Goal: Task Accomplishment & Management: Manage account settings

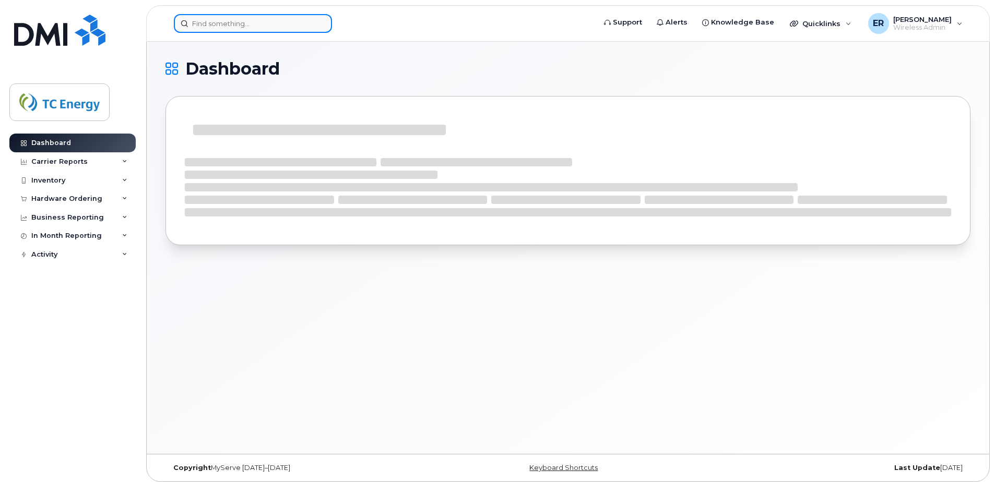
click at [237, 28] on input at bounding box center [253, 23] width 158 height 19
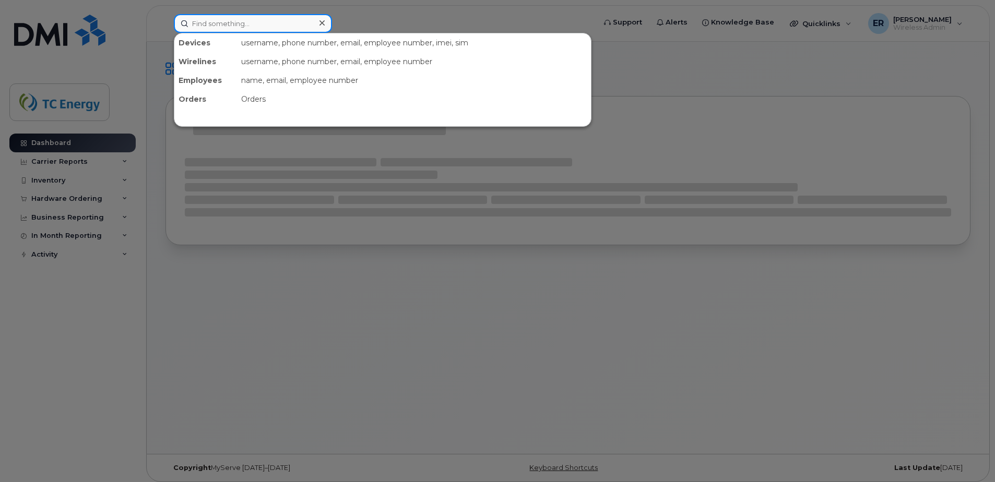
paste input "Er7459RoEr7459Ro"
type input "Er7459RoEr7459Ro"
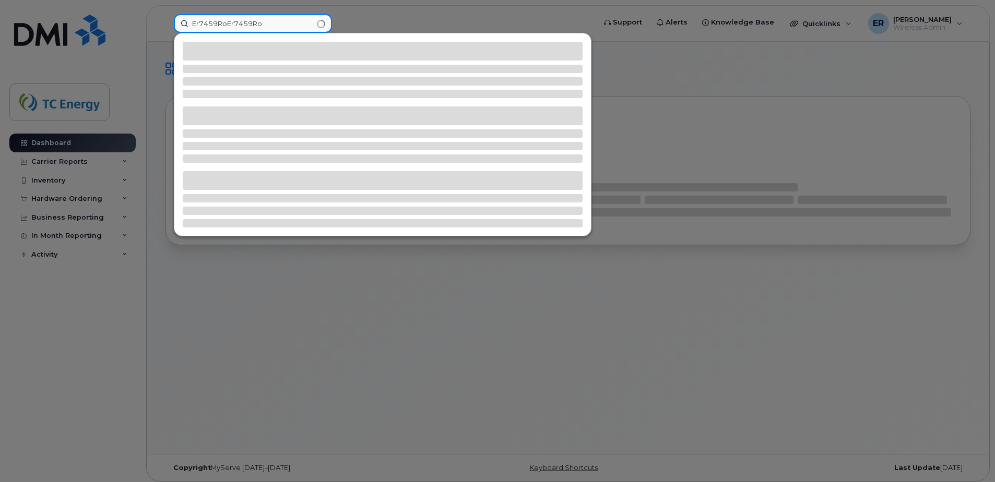
click at [165, 14] on div "Er7459RoEr7459Ro" at bounding box center [380, 23] width 431 height 19
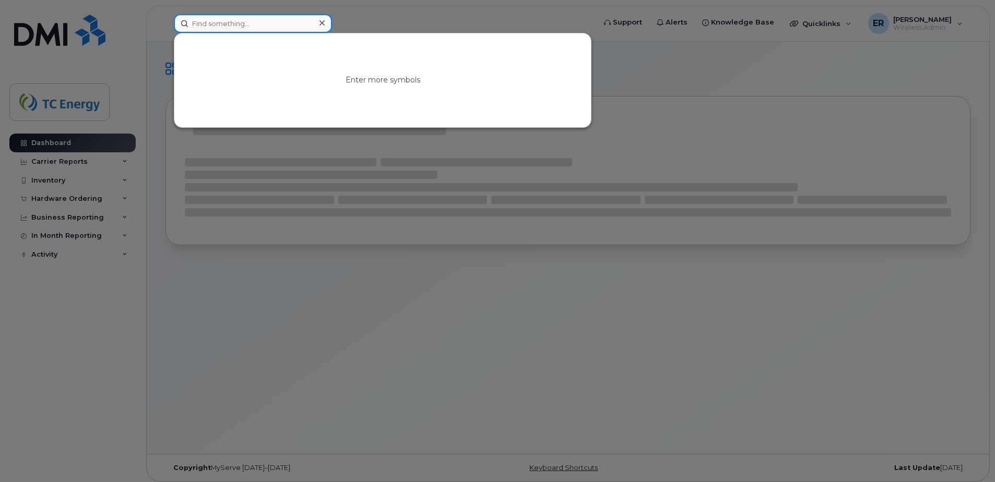
click at [245, 19] on input at bounding box center [253, 23] width 158 height 19
paste input "5544541730"
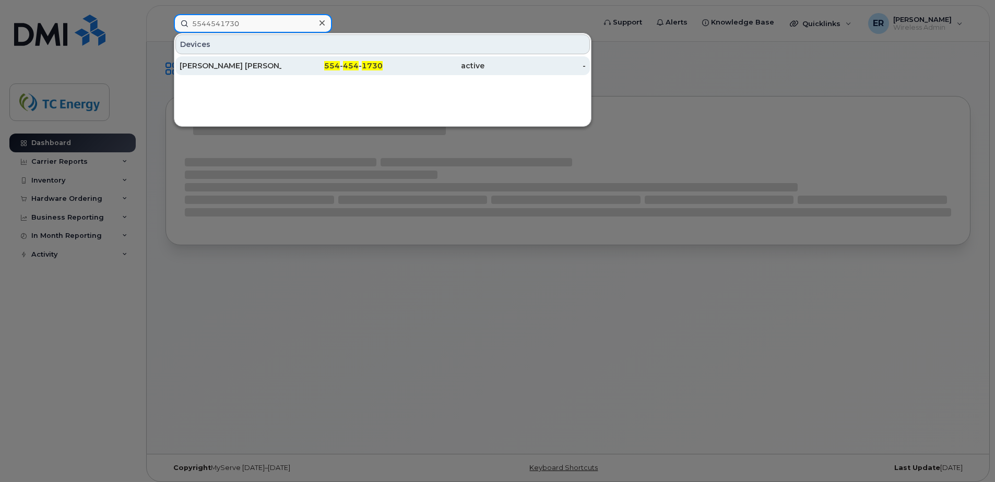
type input "5544541730"
drag, startPoint x: 220, startPoint y: 73, endPoint x: 225, endPoint y: 73, distance: 5.2
click at [220, 73] on div "[PERSON_NAME] [PERSON_NAME]" at bounding box center [231, 65] width 102 height 19
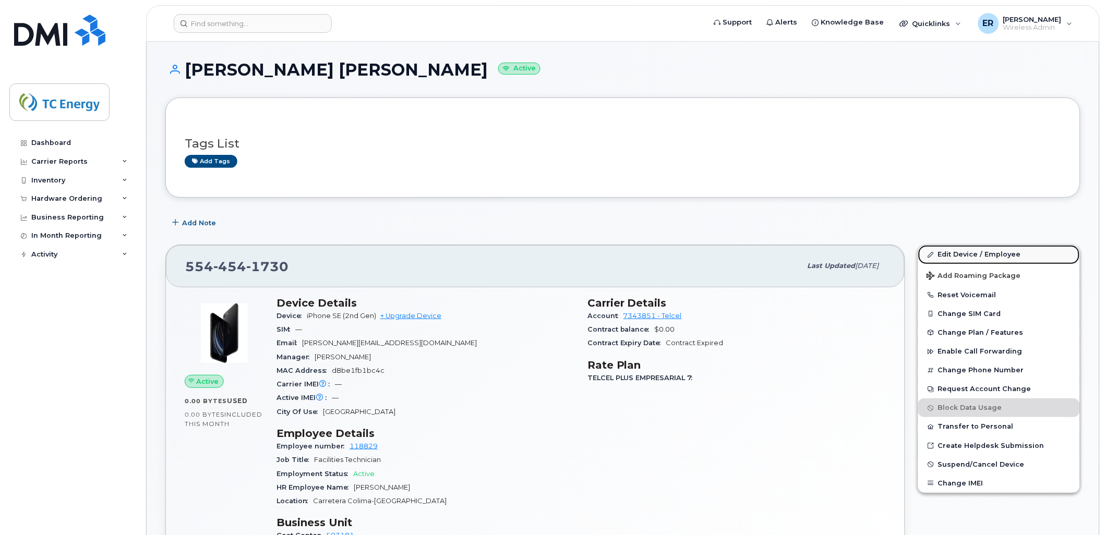
click at [981, 256] on link "Edit Device / Employee" at bounding box center [999, 254] width 162 height 19
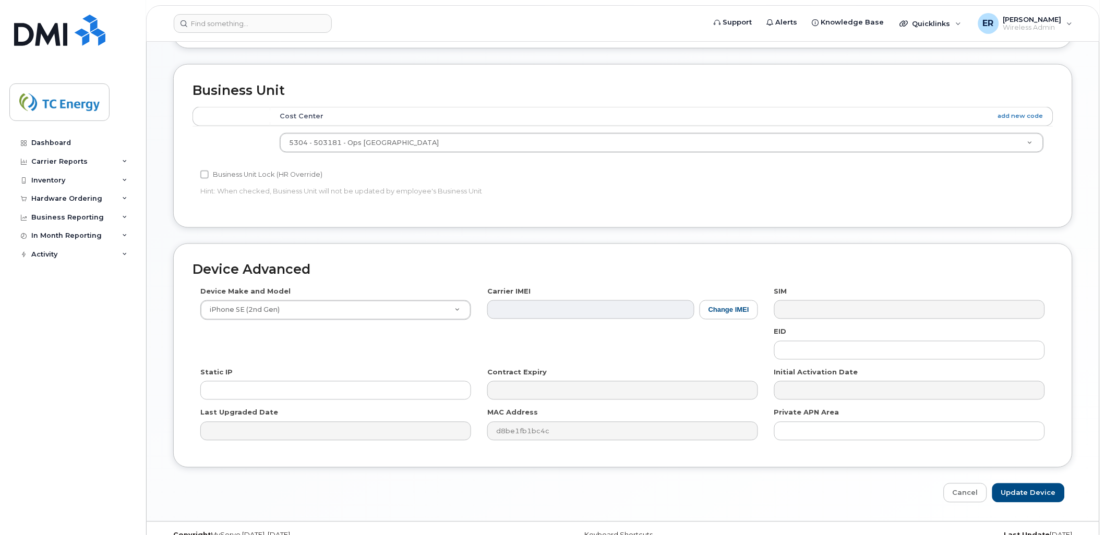
scroll to position [445, 0]
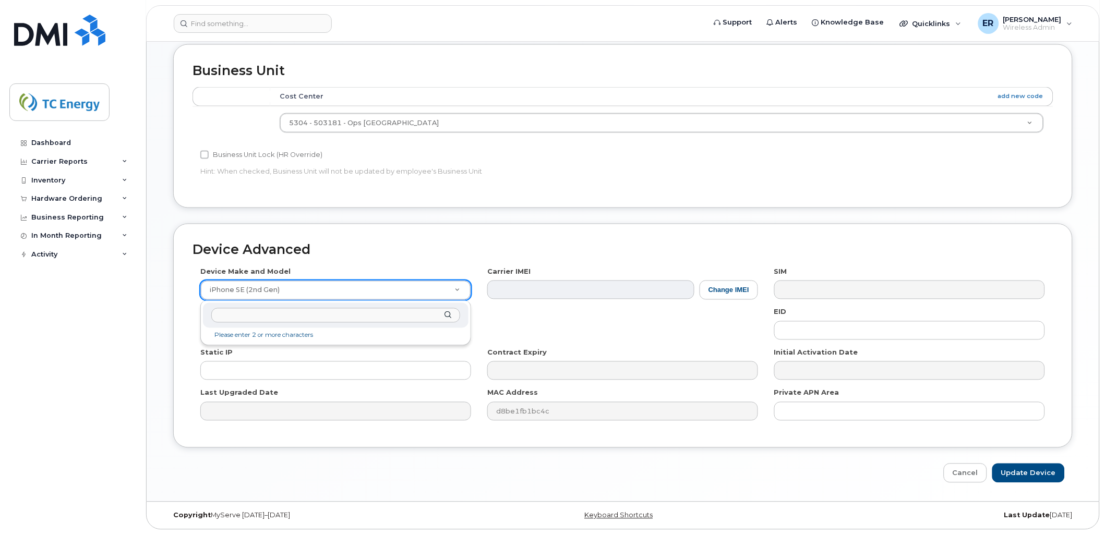
click at [291, 312] on input "text" at bounding box center [335, 315] width 249 height 15
type input "IPHONE 13"
select select "2612"
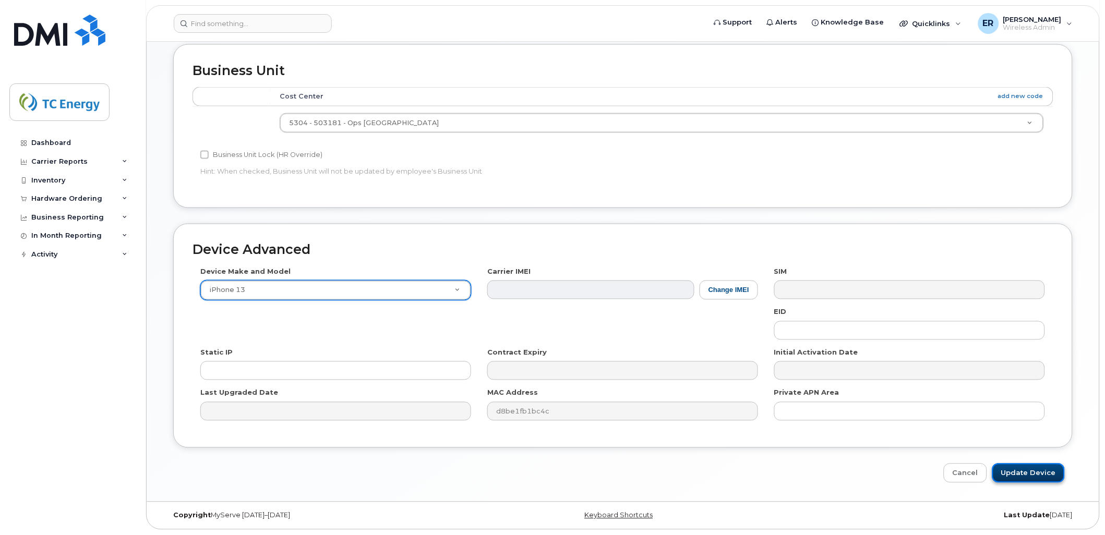
click at [1032, 474] on input "Update Device" at bounding box center [1029, 473] width 73 height 19
type input "Saving..."
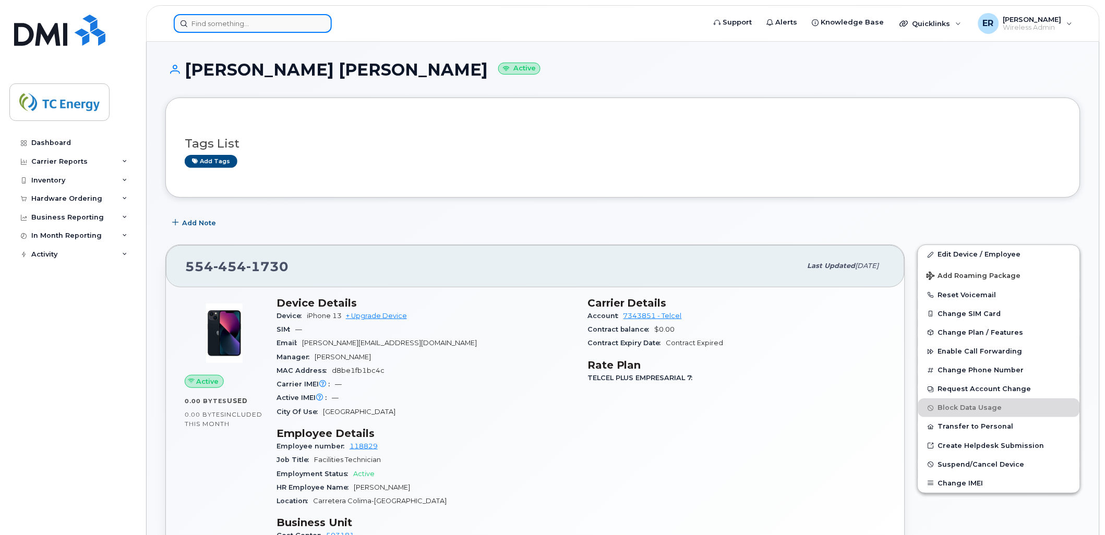
drag, startPoint x: 294, startPoint y: 25, endPoint x: 305, endPoint y: 22, distance: 11.4
click at [294, 25] on input at bounding box center [253, 23] width 158 height 19
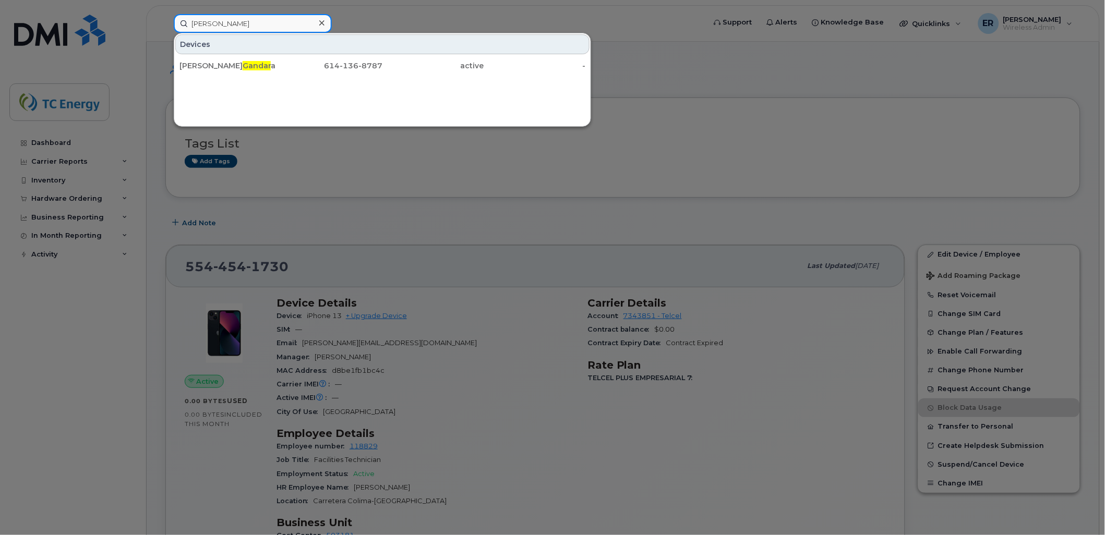
type input "gandara"
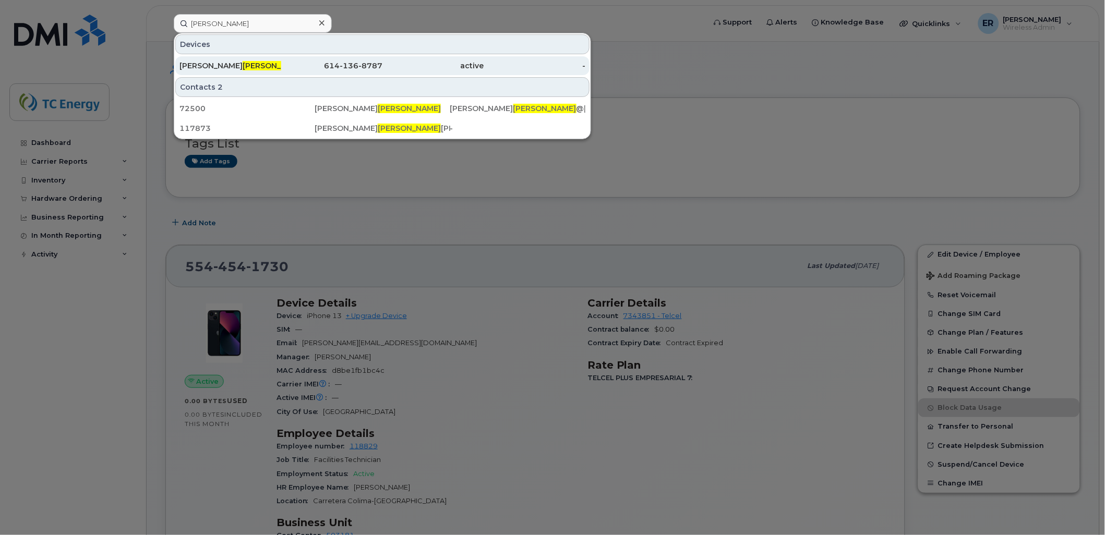
click at [222, 61] on div "Carlos Alberto Gandara" at bounding box center [231, 66] width 102 height 10
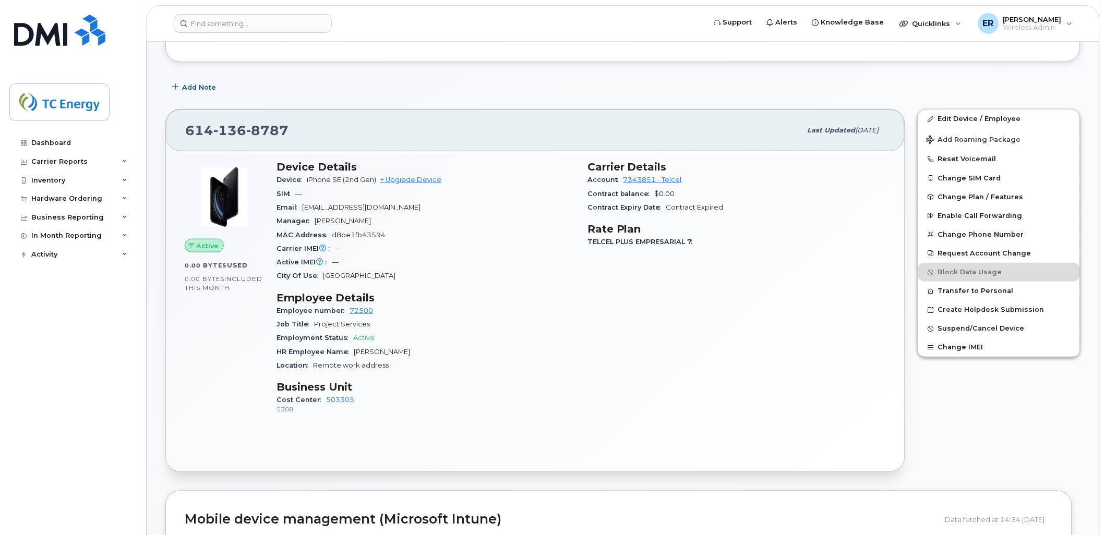
scroll to position [127, 0]
